Goal: Task Accomplishment & Management: Manage account settings

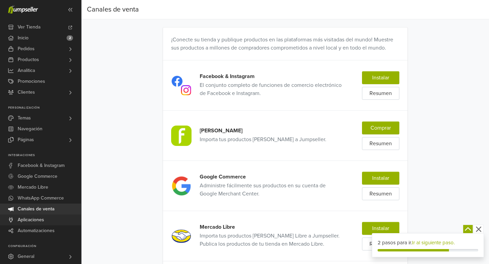
click at [38, 220] on span "Aplicaciones" at bounding box center [31, 220] width 26 height 11
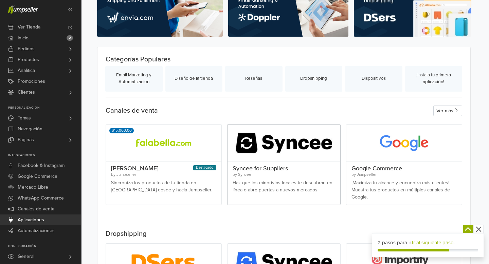
scroll to position [60, 0]
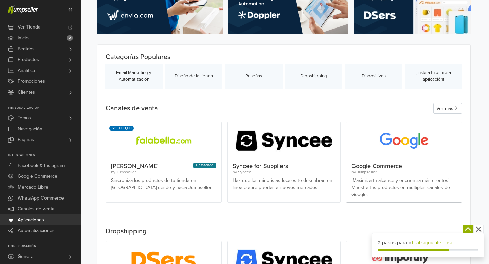
click at [375, 176] on div "Google Commerce by Jumpseller ¡Maximiza tu alcance y encuentra más clientes! Mu…" at bounding box center [403, 181] width 115 height 43
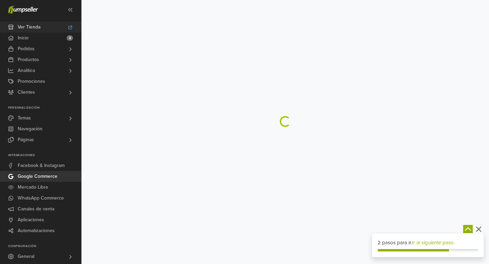
click at [40, 26] on span "Ver Tienda" at bounding box center [29, 27] width 23 height 11
click at [69, 94] on icon at bounding box center [70, 93] width 2 height 4
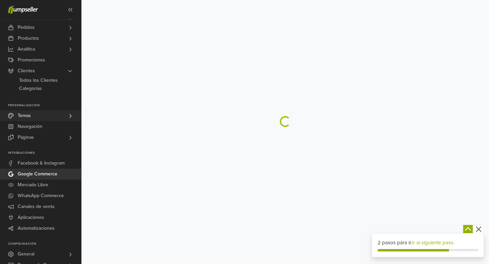
click at [69, 117] on icon at bounding box center [70, 115] width 5 height 5
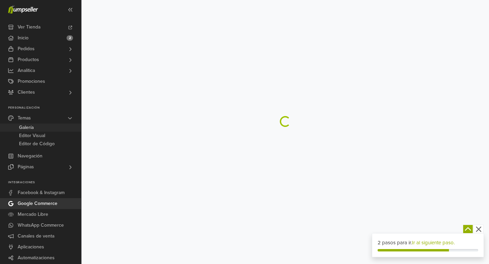
click at [27, 127] on span "Galería" at bounding box center [26, 128] width 15 height 8
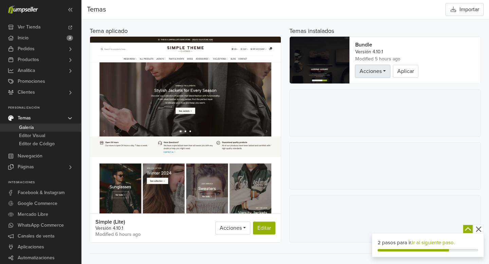
click at [384, 70] on link "Acciones" at bounding box center [372, 71] width 35 height 13
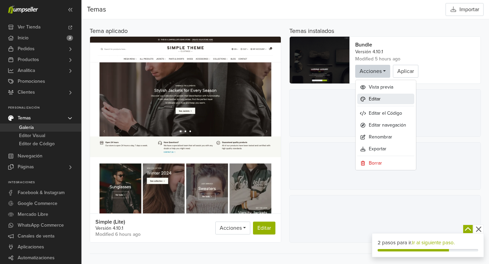
click at [371, 98] on span "Editar" at bounding box center [375, 98] width 12 height 7
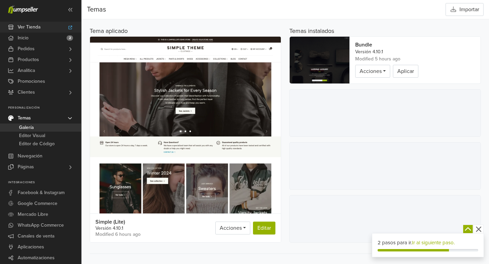
click at [37, 28] on span "Ver Tienda" at bounding box center [29, 27] width 23 height 11
click at [34, 29] on span "Ver Tienda" at bounding box center [29, 27] width 23 height 11
click at [426, 241] on link "Ir al siguiente paso." at bounding box center [433, 243] width 43 height 6
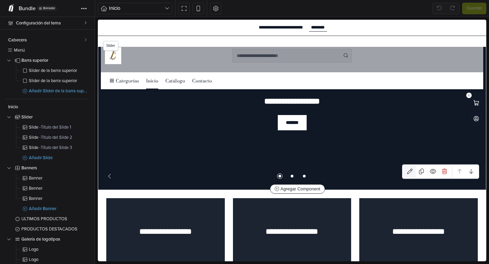
click at [407, 170] on icon at bounding box center [409, 171] width 5 height 5
select select "*****"
select select "******"
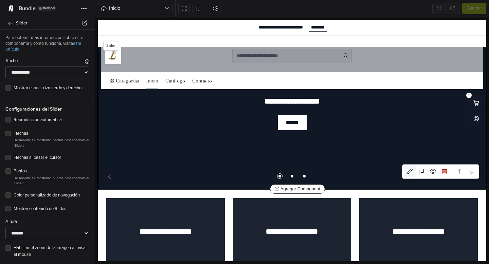
click at [409, 171] on icon at bounding box center [409, 171] width 5 height 5
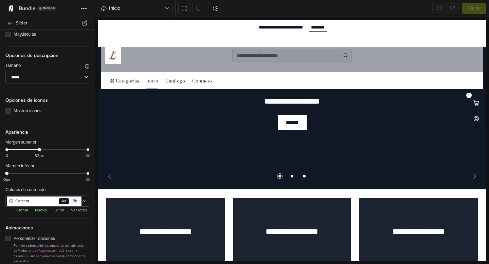
scroll to position [437, 0]
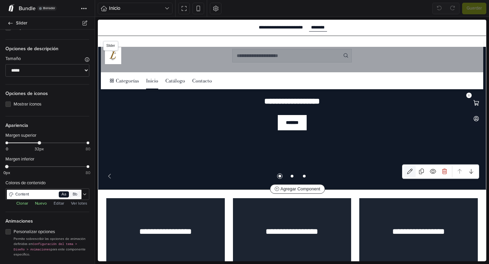
click at [408, 172] on icon at bounding box center [409, 171] width 5 height 5
click at [243, 145] on div "**********" at bounding box center [292, 117] width 107 height 73
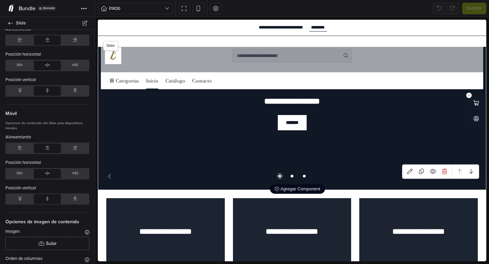
click at [278, 188] on icon at bounding box center [277, 189] width 4 height 4
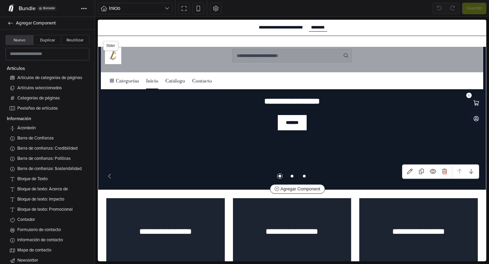
click at [228, 158] on div "**********" at bounding box center [292, 118] width 388 height 143
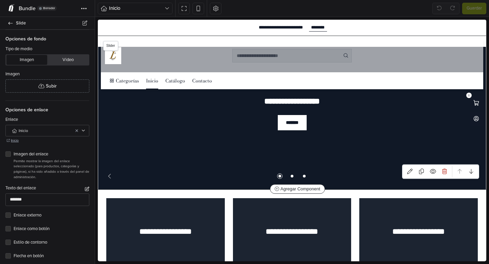
click at [214, 143] on div "**********" at bounding box center [292, 118] width 388 height 143
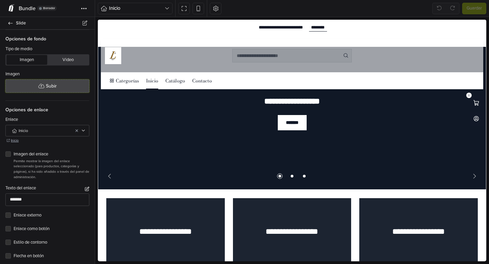
click at [51, 84] on span "Subir" at bounding box center [51, 85] width 11 height 7
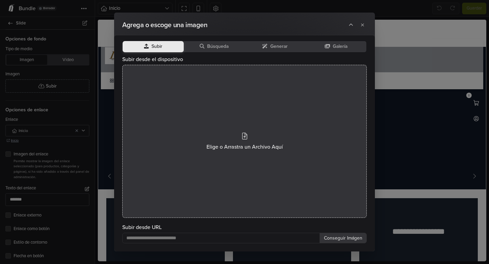
click at [248, 135] on div "Elige o Arrastra un Archivo Aquí" at bounding box center [244, 141] width 244 height 153
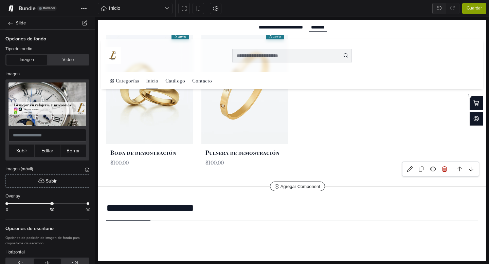
scroll to position [443, 0]
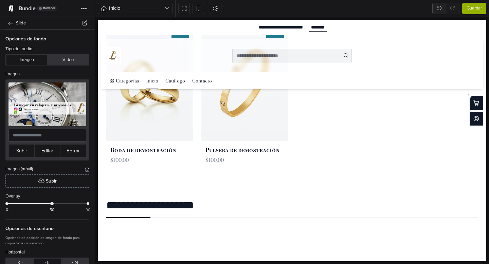
click at [478, 3] on button "Guardar" at bounding box center [474, 9] width 24 height 12
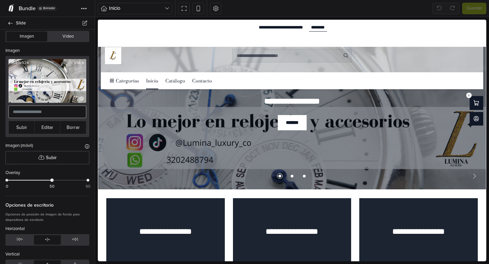
scroll to position [0, 0]
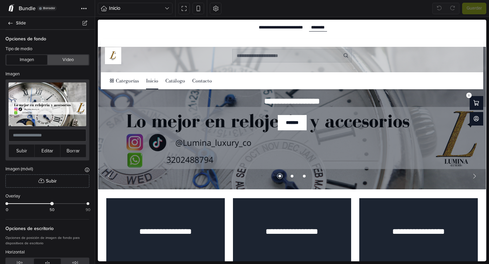
click at [70, 61] on button "Video" at bounding box center [68, 60] width 41 height 10
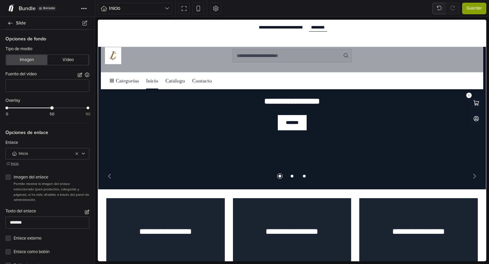
click at [26, 62] on button "Imagen" at bounding box center [26, 60] width 41 height 10
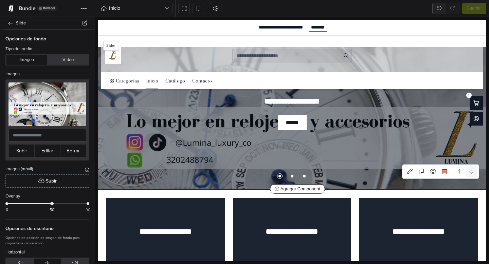
click at [474, 173] on link at bounding box center [471, 172] width 12 height 12
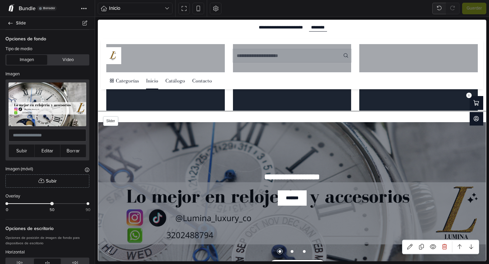
select select "*****"
select select "******"
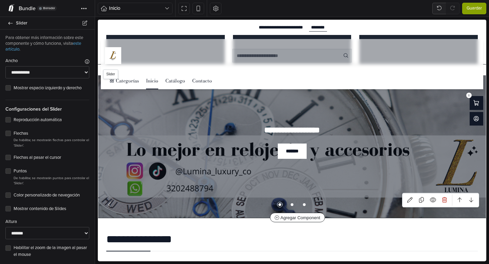
scroll to position [30, 0]
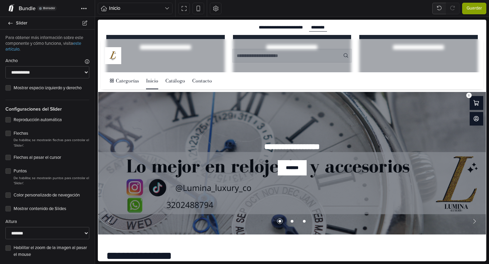
click at [98, 20] on icon at bounding box center [98, 20] width 0 height 0
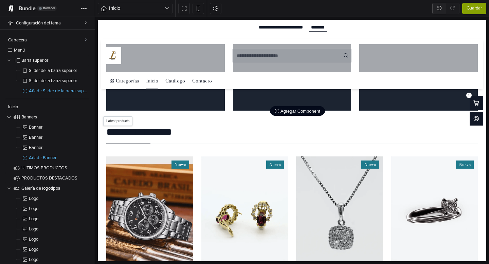
click at [281, 109] on span "Agregar Component" at bounding box center [297, 111] width 45 height 5
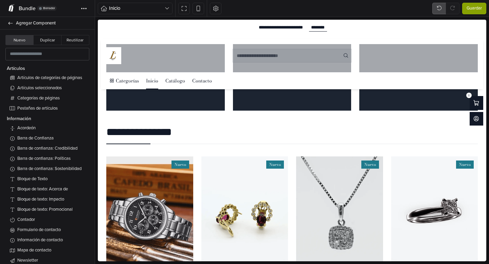
click at [438, 10] on icon at bounding box center [438, 7] width 5 height 5
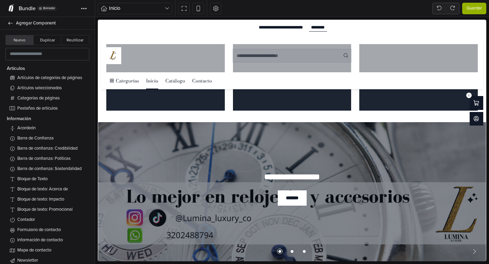
click at [475, 7] on span "Guardar" at bounding box center [473, 8] width 15 height 7
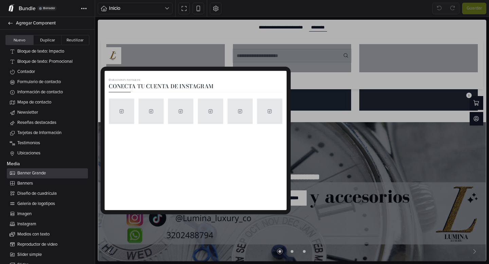
scroll to position [151, 0]
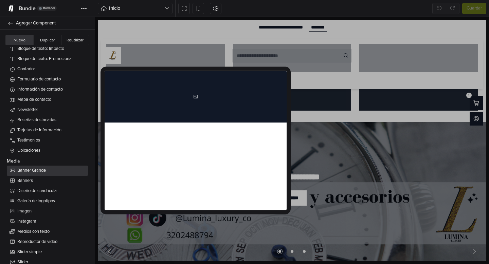
click at [30, 171] on span "Banner Grande" at bounding box center [51, 170] width 68 height 7
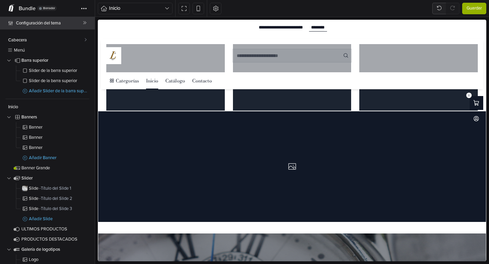
click at [85, 20] on span at bounding box center [85, 23] width 4 height 10
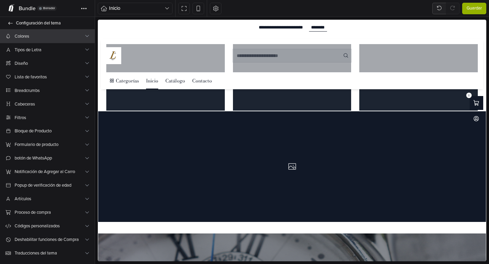
click at [86, 36] on icon at bounding box center [87, 36] width 4 height 4
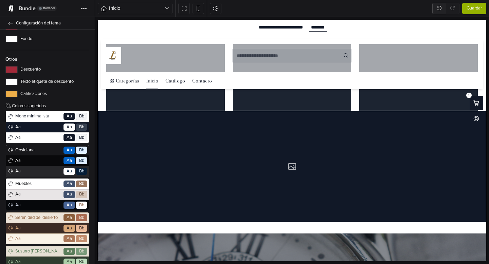
scroll to position [129, 0]
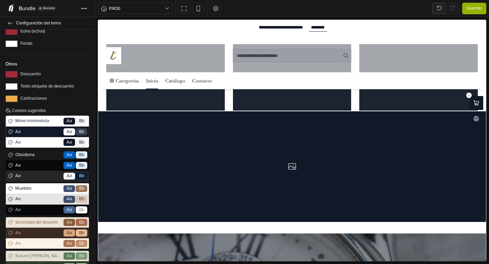
click at [49, 123] on span "Mono minimalista" at bounding box center [38, 121] width 49 height 7
click at [49, 132] on span "Aa" at bounding box center [38, 132] width 49 height 7
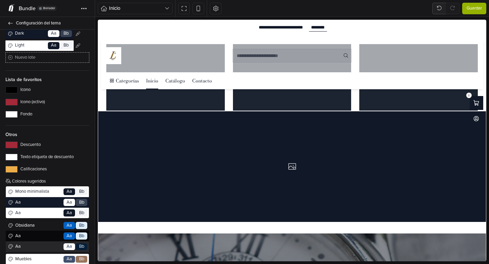
scroll to position [71, 0]
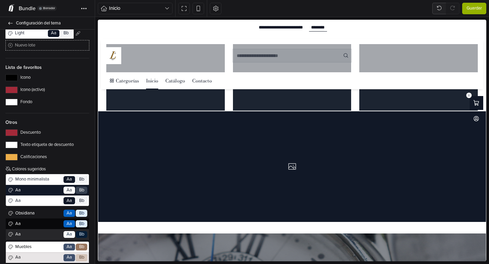
click at [33, 157] on label "Calificaciones" at bounding box center [47, 157] width 84 height 7
click at [18, 157] on button "Calificaciones" at bounding box center [11, 157] width 12 height 7
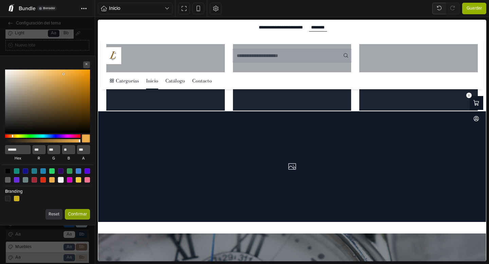
click at [62, 181] on div at bounding box center [61, 180] width 6 height 6
type input "******"
type input "***"
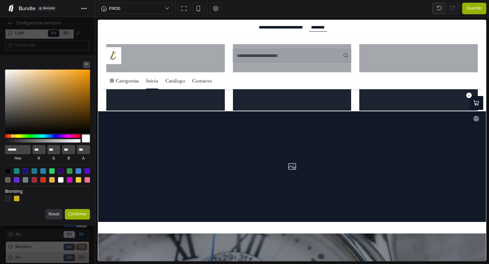
click at [73, 213] on button "Confirmar" at bounding box center [77, 214] width 25 height 11
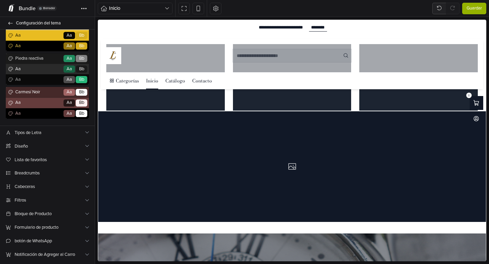
scroll to position [599, 0]
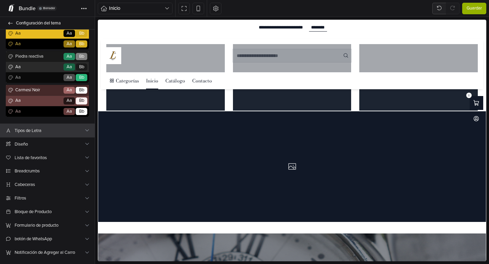
click at [87, 132] on icon at bounding box center [87, 130] width 4 height 4
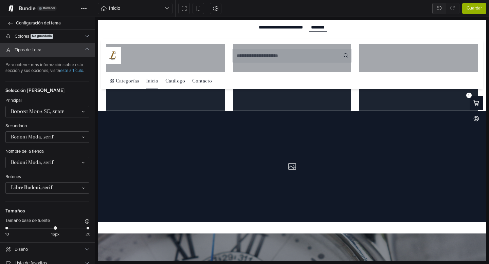
click at [87, 49] on icon at bounding box center [87, 49] width 4 height 4
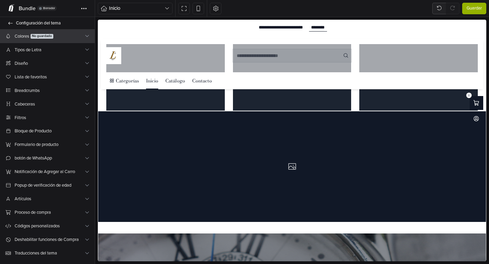
click at [87, 36] on icon at bounding box center [87, 36] width 4 height 4
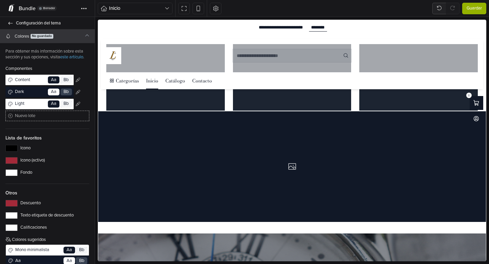
click at [476, 10] on span "Guardar" at bounding box center [473, 8] width 15 height 7
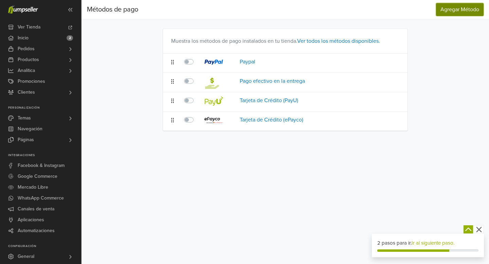
click at [453, 12] on span "Agregar Método" at bounding box center [459, 9] width 39 height 7
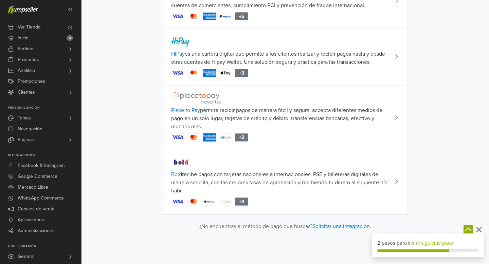
scroll to position [677, 0]
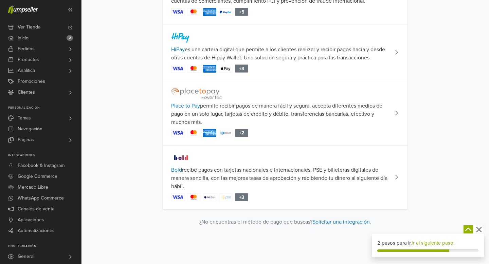
click at [250, 175] on span "Bold recibe pagos con tarjetas nacionales e internacionales, PSE y billeteras d…" at bounding box center [280, 178] width 218 height 24
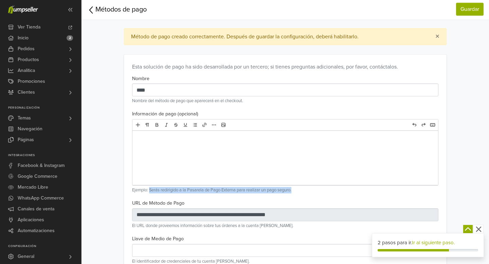
drag, startPoint x: 297, startPoint y: 190, endPoint x: 149, endPoint y: 191, distance: 147.3
click at [149, 191] on p "Ejemplo: Serás redirigido a la Pasarela de Pago Externa para realizar un pago s…" at bounding box center [285, 190] width 306 height 6
copy p "Serás redirigido a la Pasarela de Pago Externa para realizar un pago seguro."
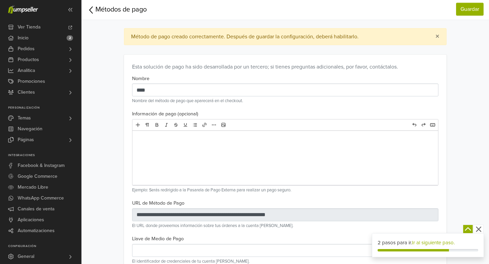
click at [147, 147] on div at bounding box center [285, 158] width 306 height 54
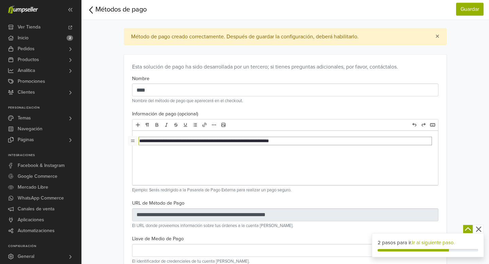
type textarea "**********"
click at [178, 163] on div "**********" at bounding box center [285, 158] width 306 height 54
click at [180, 164] on div "**********" at bounding box center [285, 158] width 306 height 54
click at [116, 182] on main "**********" at bounding box center [285, 211] width 387 height 317
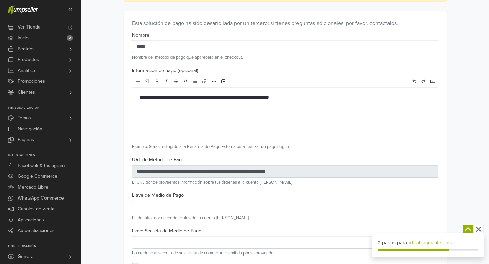
scroll to position [46, 0]
